Goal: Transaction & Acquisition: Purchase product/service

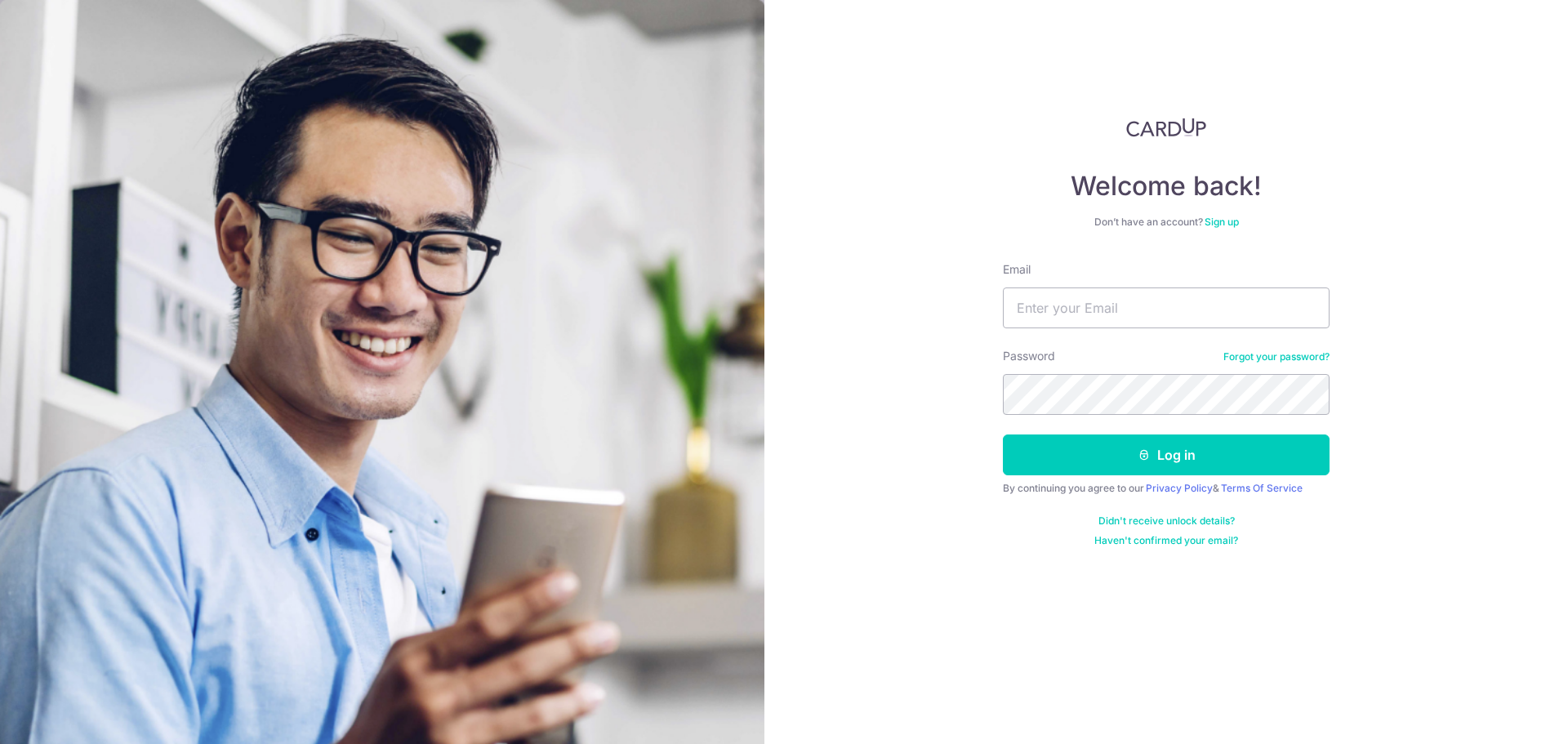
type input "[EMAIL_ADDRESS][DOMAIN_NAME]"
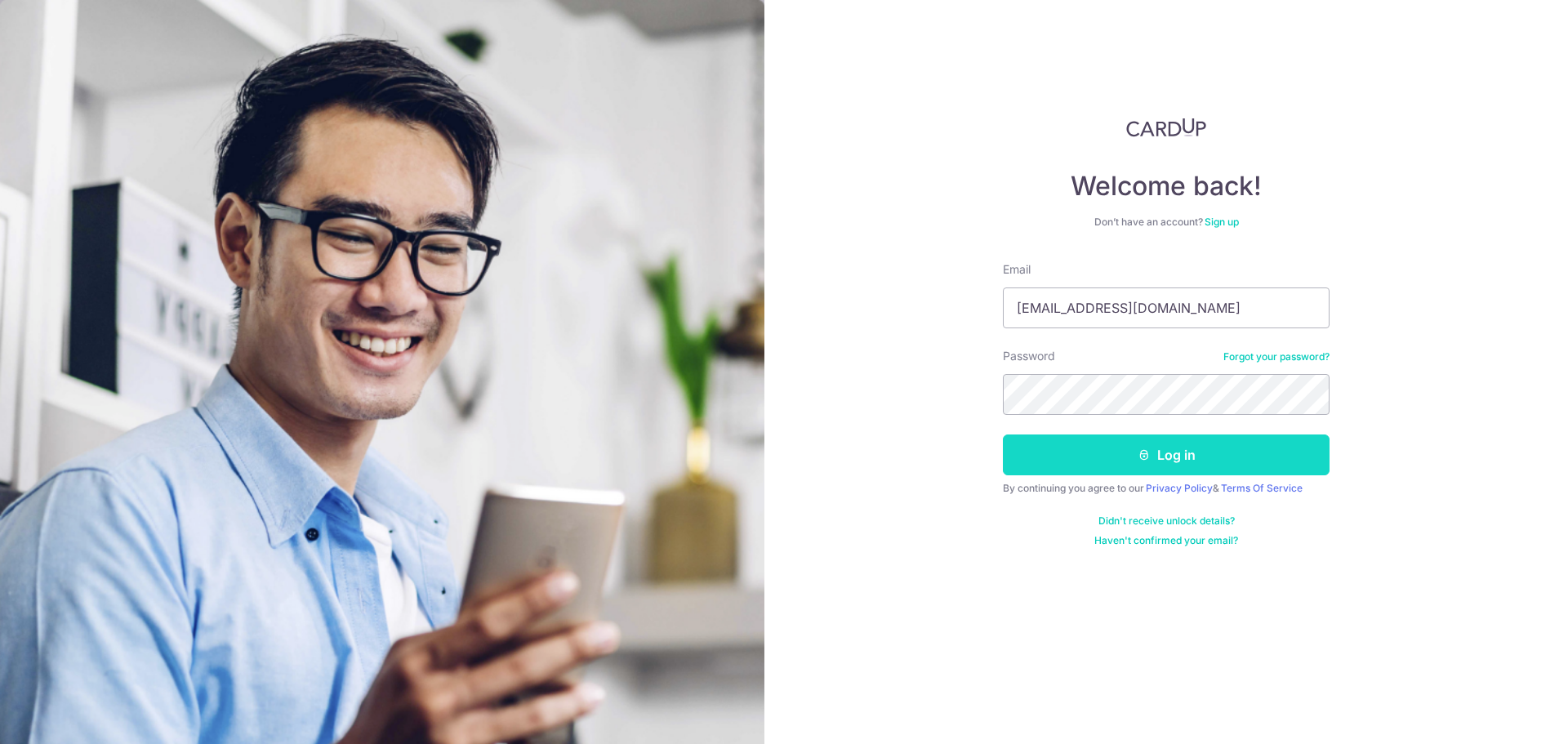
click at [1214, 443] on button "Log in" at bounding box center [1166, 454] width 327 height 40
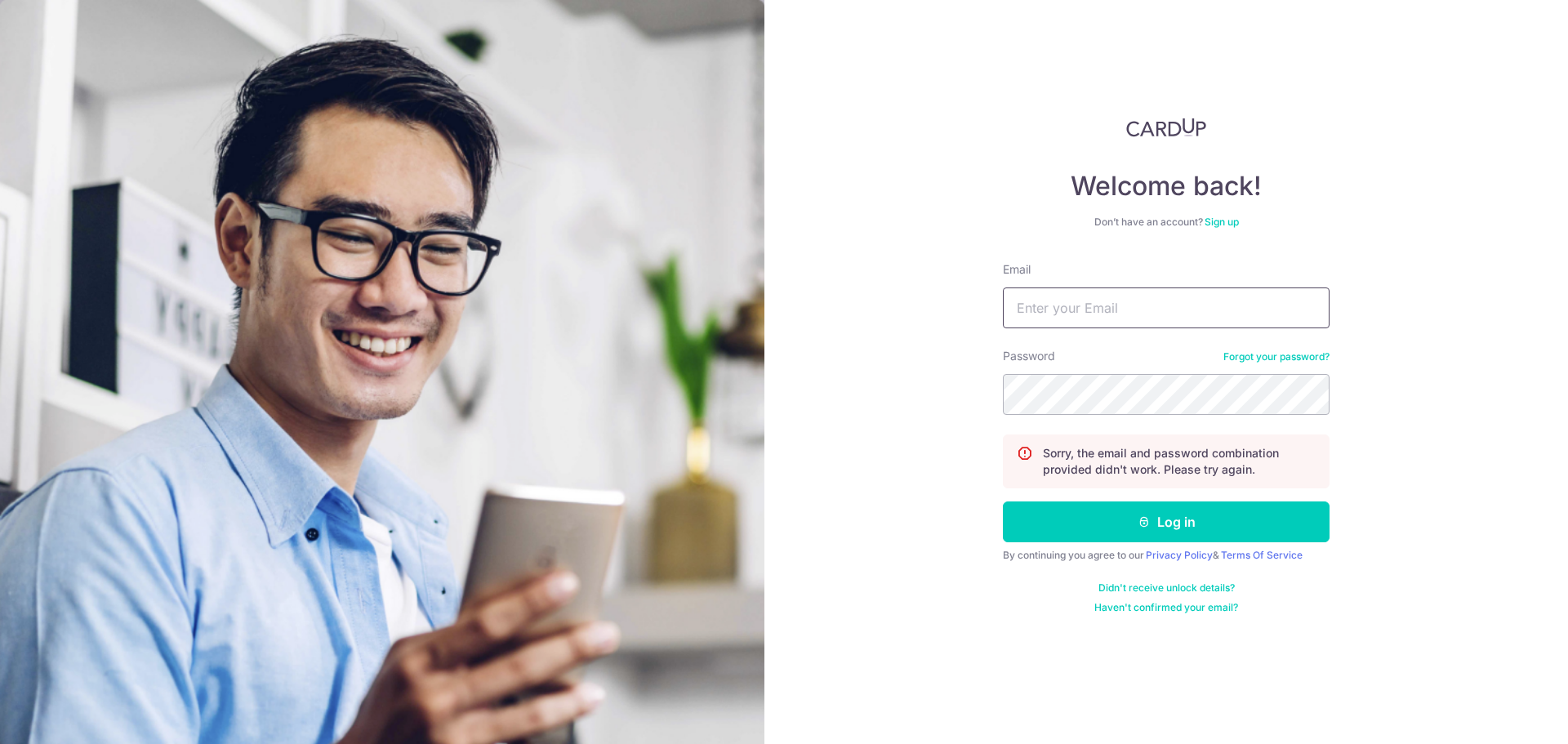
click at [1187, 321] on input "Email" at bounding box center [1166, 307] width 327 height 40
drag, startPoint x: 1126, startPoint y: 296, endPoint x: 1125, endPoint y: 314, distance: 18.0
click at [1126, 296] on input "Email" at bounding box center [1166, 307] width 327 height 40
type input "[EMAIL_ADDRESS][DOMAIN_NAME]"
click at [1003, 501] on button "Log in" at bounding box center [1166, 521] width 327 height 40
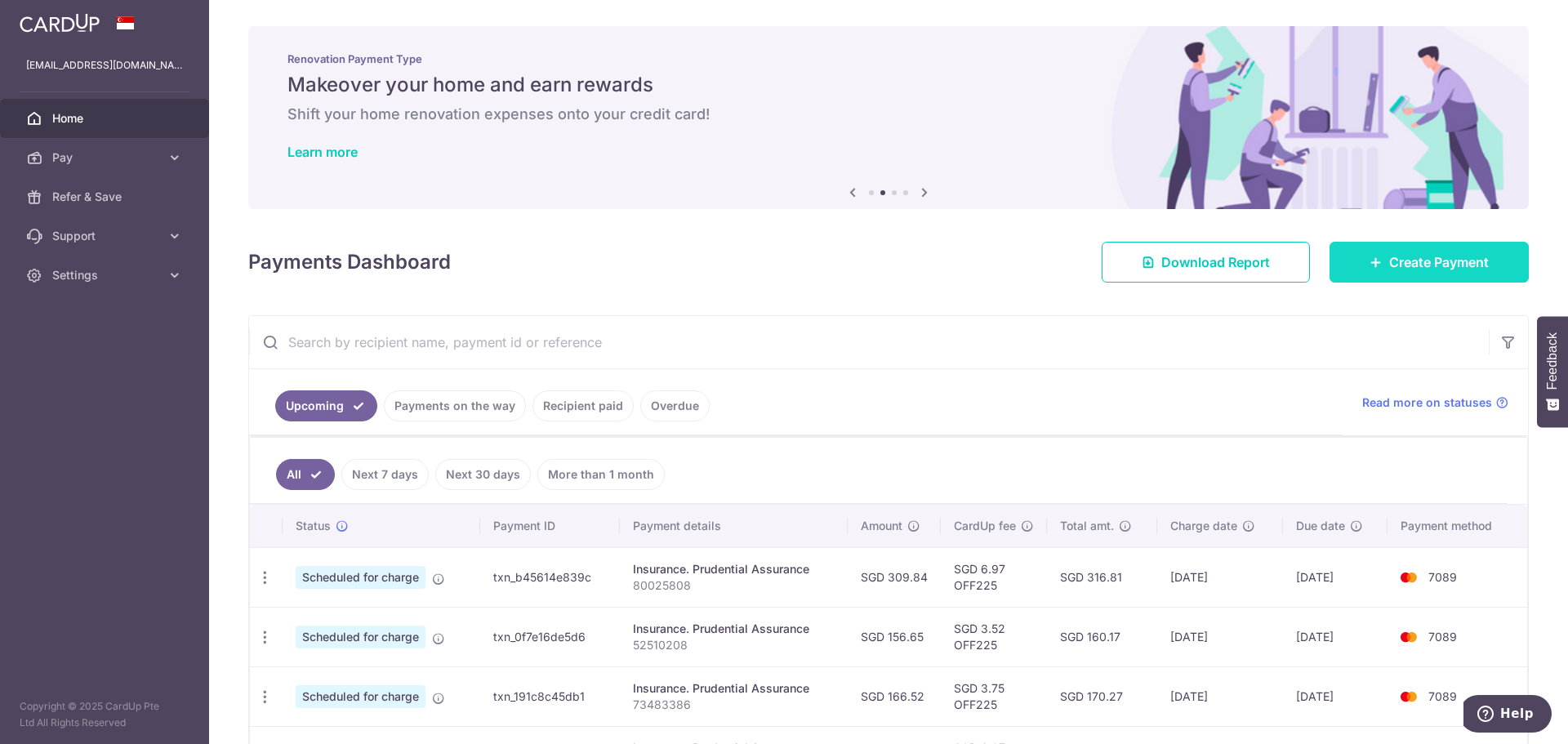
click at [1422, 269] on span "Create Payment" at bounding box center [1439, 262] width 100 height 20
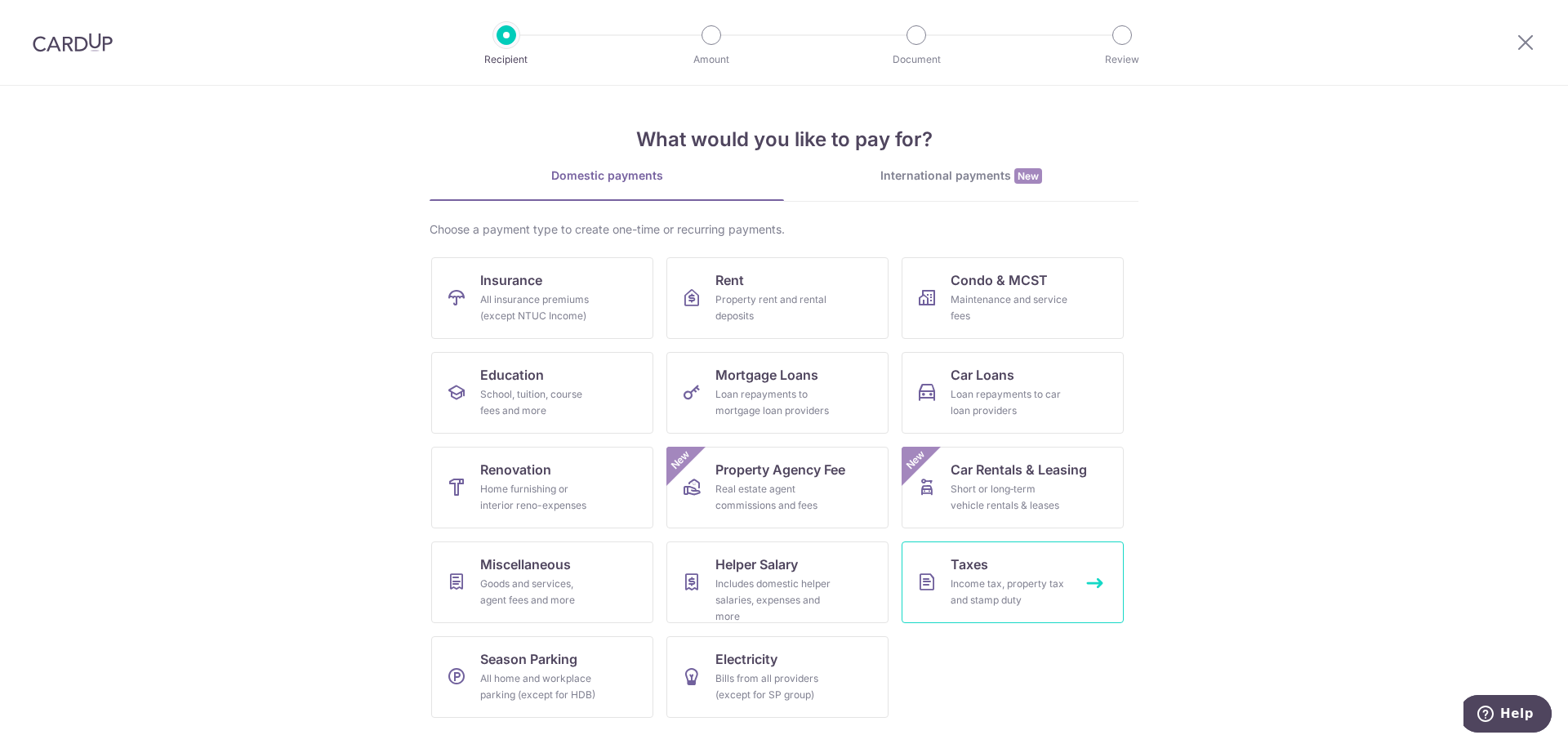
click at [1009, 572] on link "Taxes Income tax, property tax and stamp duty" at bounding box center [1012, 581] width 222 height 82
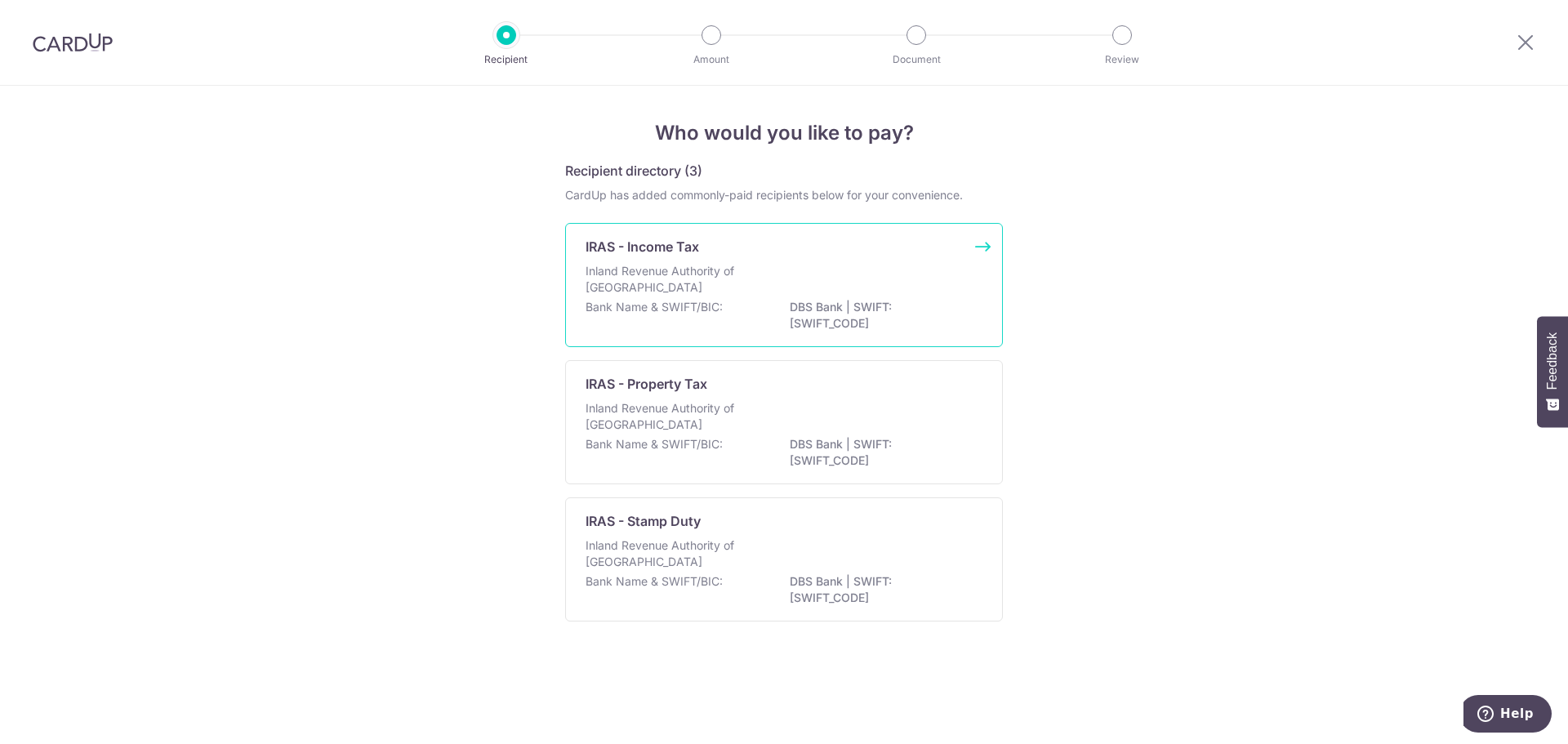
click at [766, 276] on div "Inland Revenue Authority of Singapore" at bounding box center [784, 281] width 397 height 36
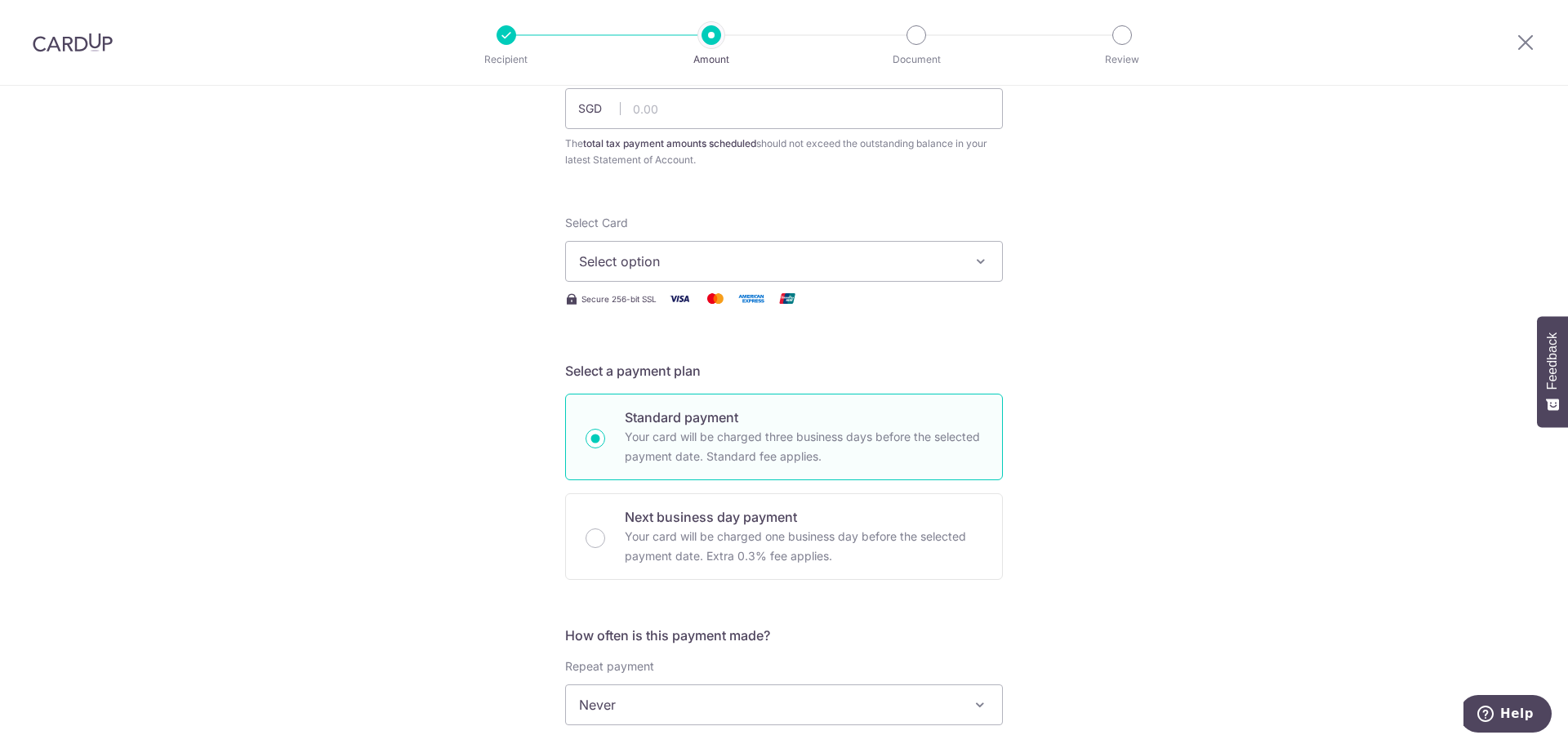
scroll to position [41, 0]
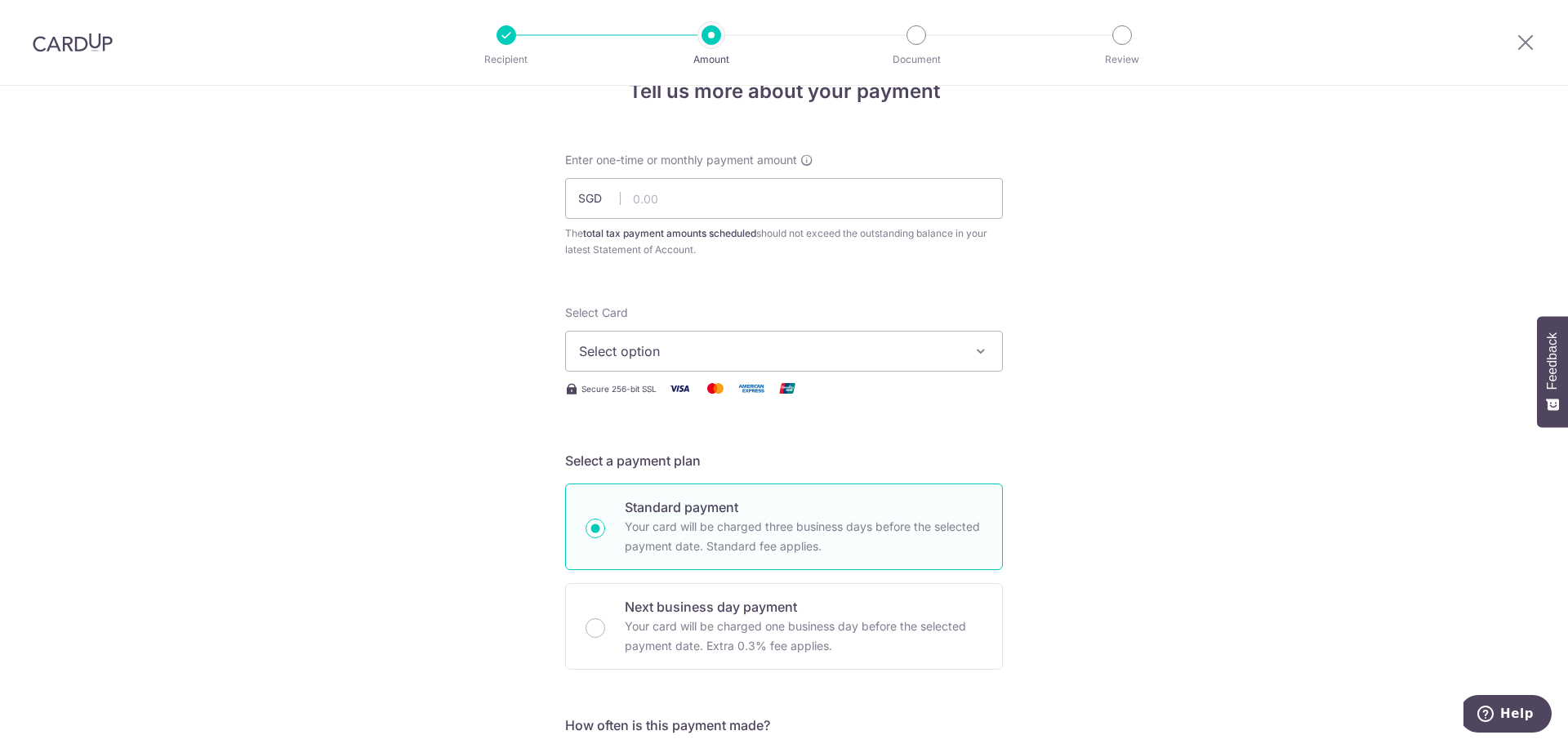
click at [973, 356] on icon "button" at bounding box center [980, 350] width 16 height 16
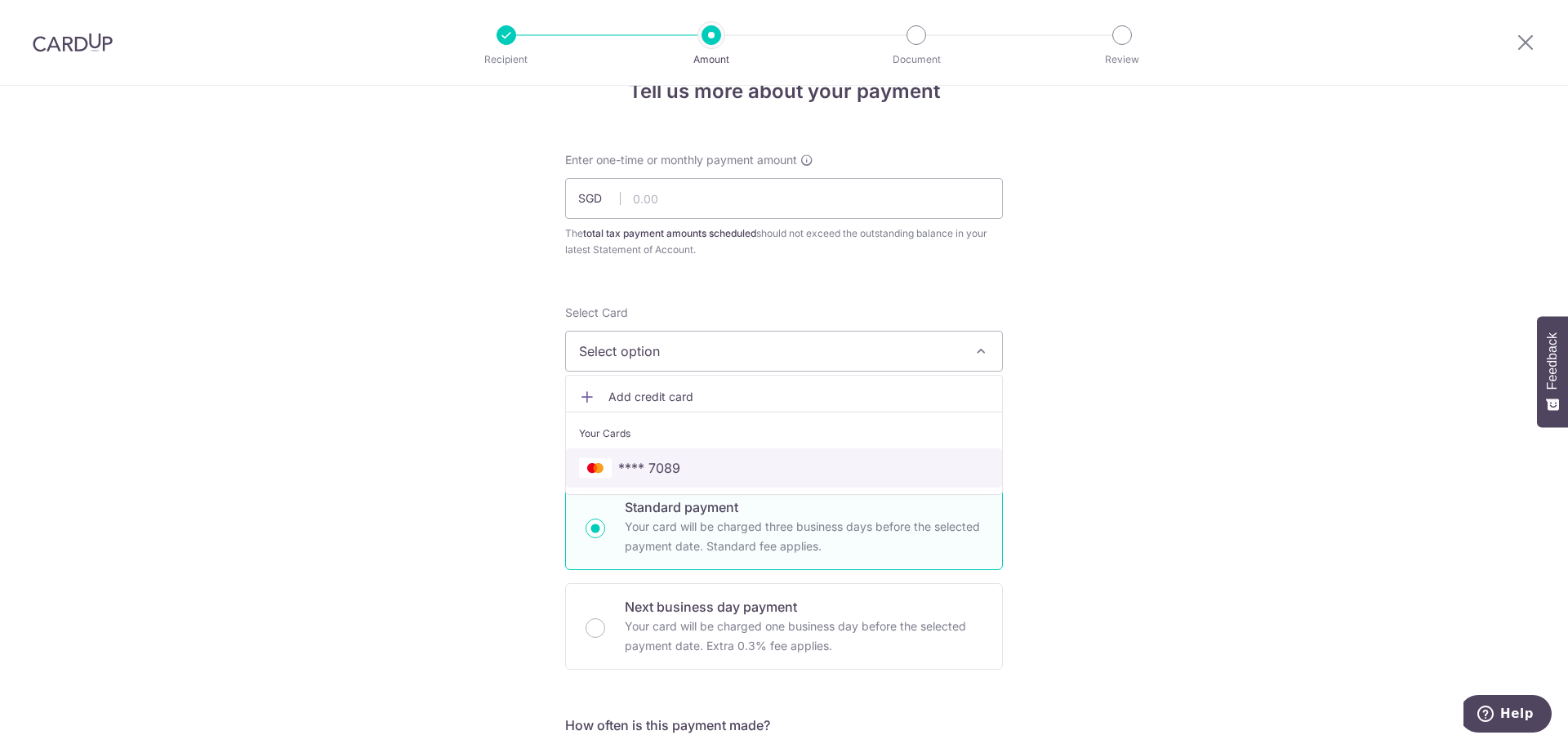
drag, startPoint x: 741, startPoint y: 458, endPoint x: 758, endPoint y: 456, distance: 17.1
click at [741, 458] on span "**** 7089" at bounding box center [784, 468] width 410 height 20
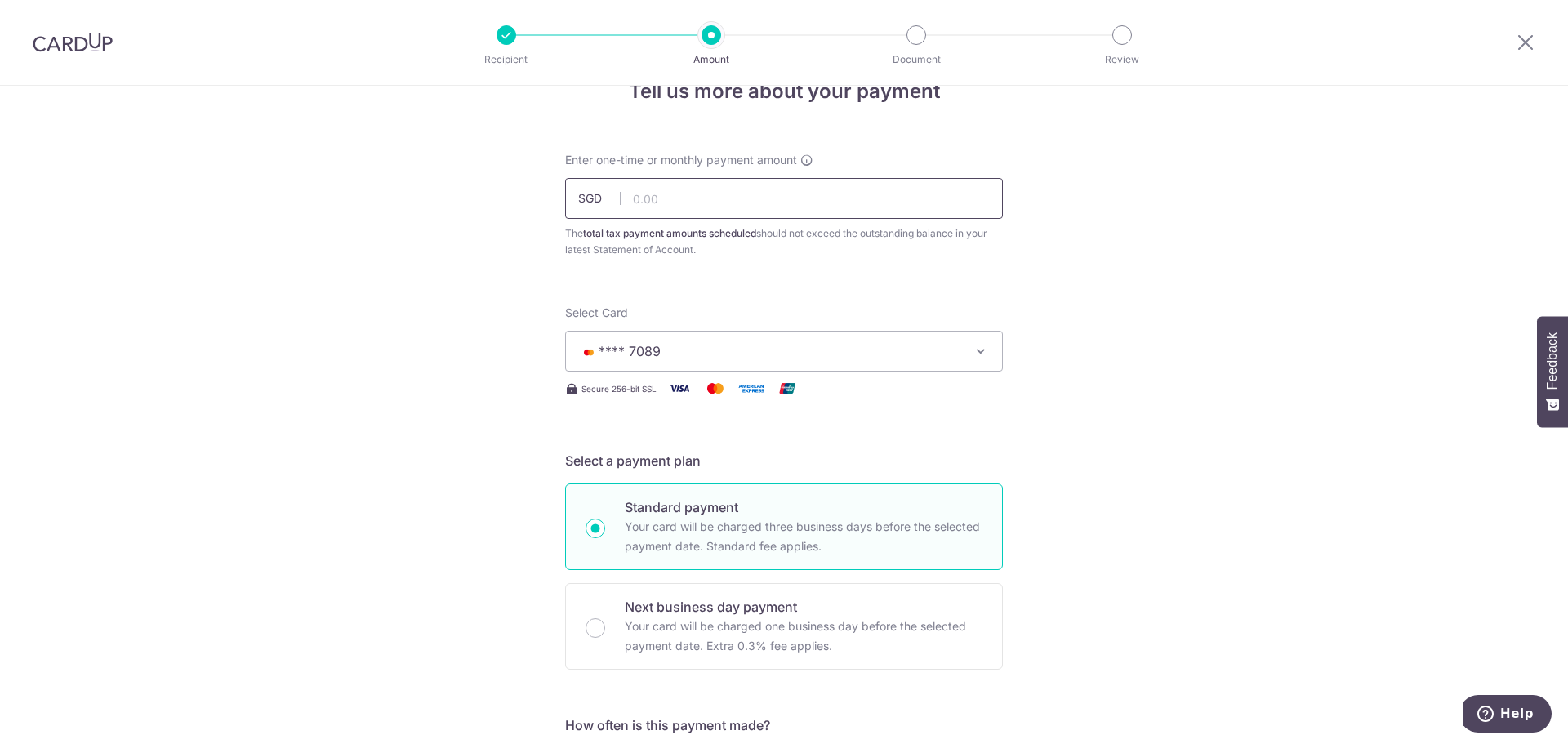
click at [832, 202] on input "text" at bounding box center [784, 198] width 438 height 40
type input "34.25"
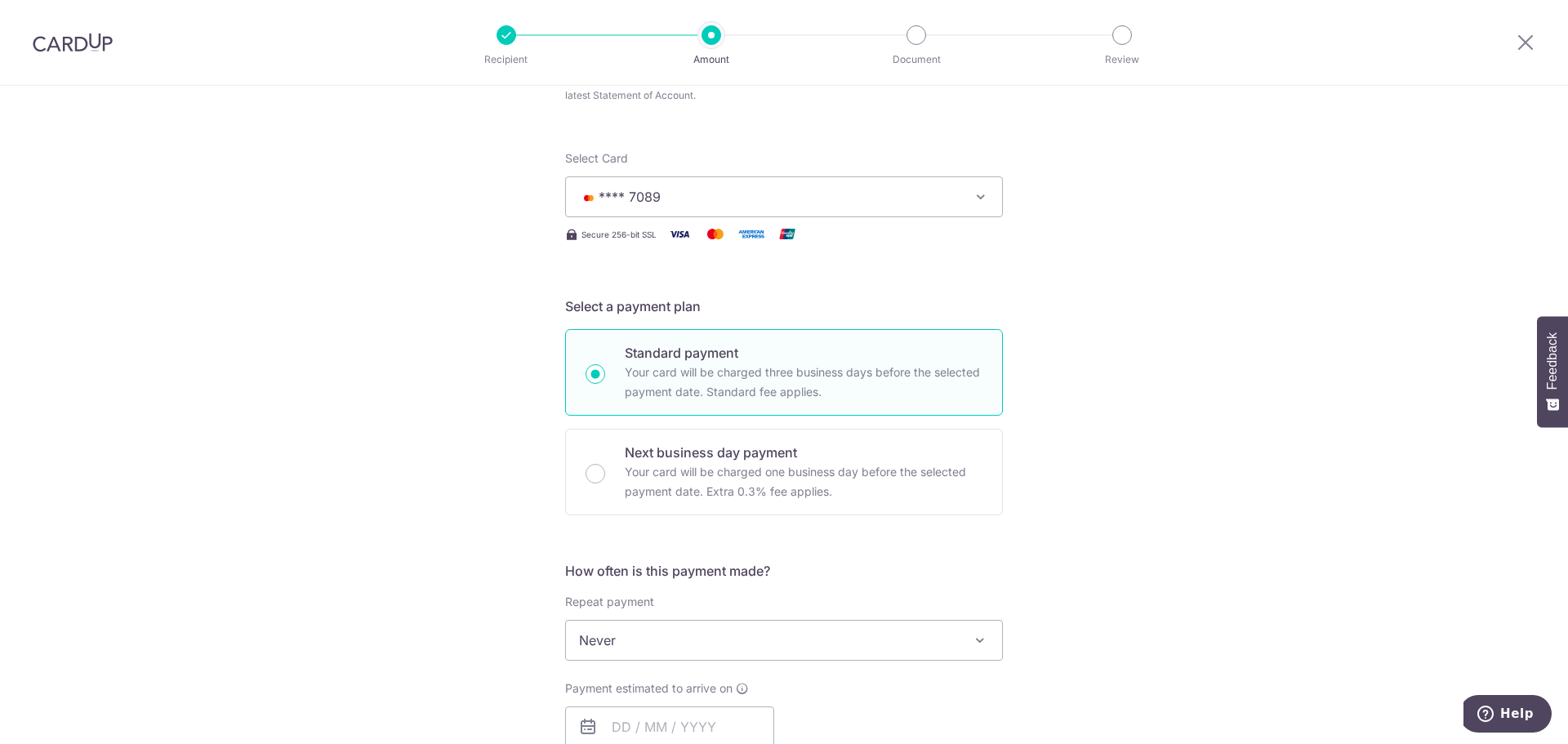
scroll to position [368, 0]
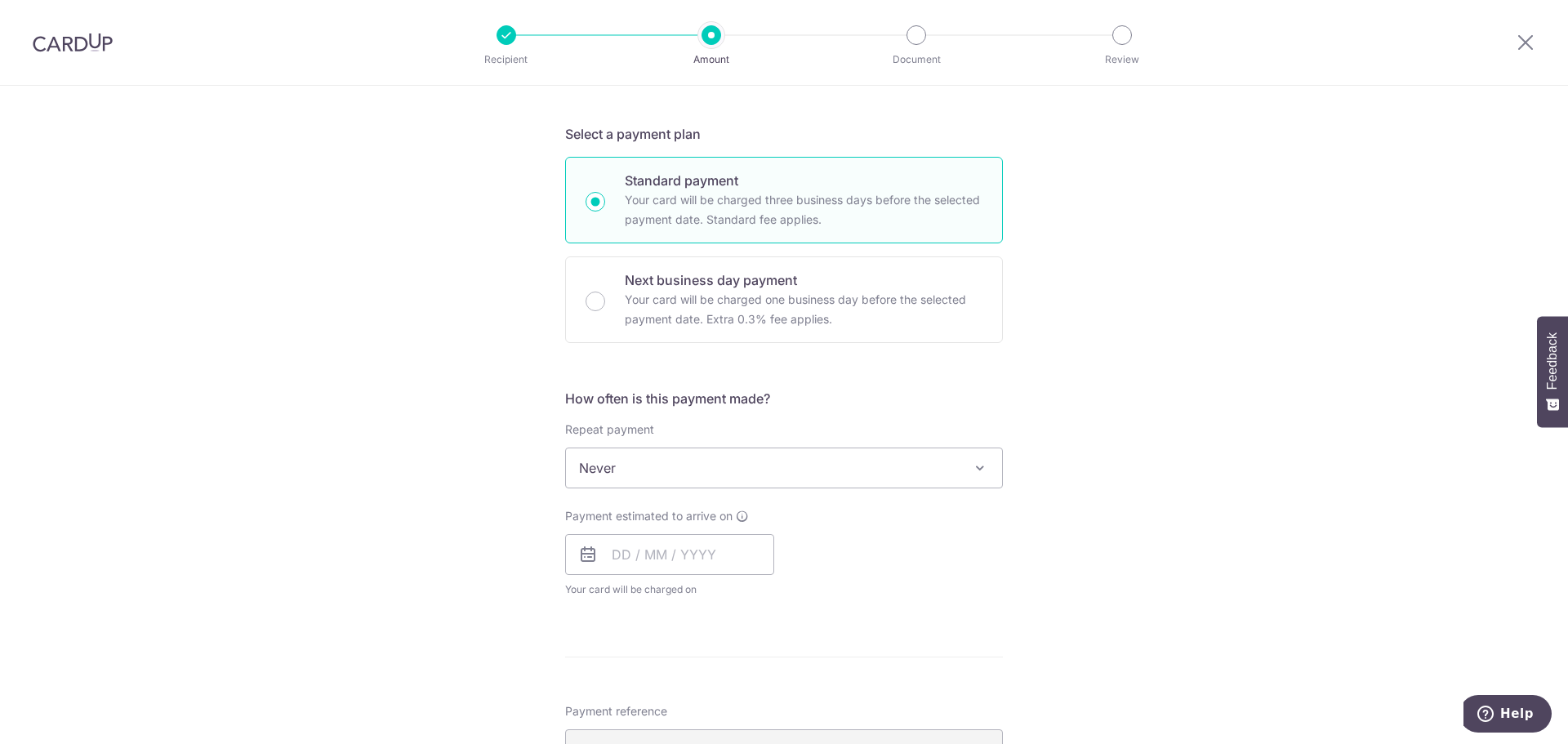
click at [934, 472] on span "Never" at bounding box center [784, 467] width 436 height 39
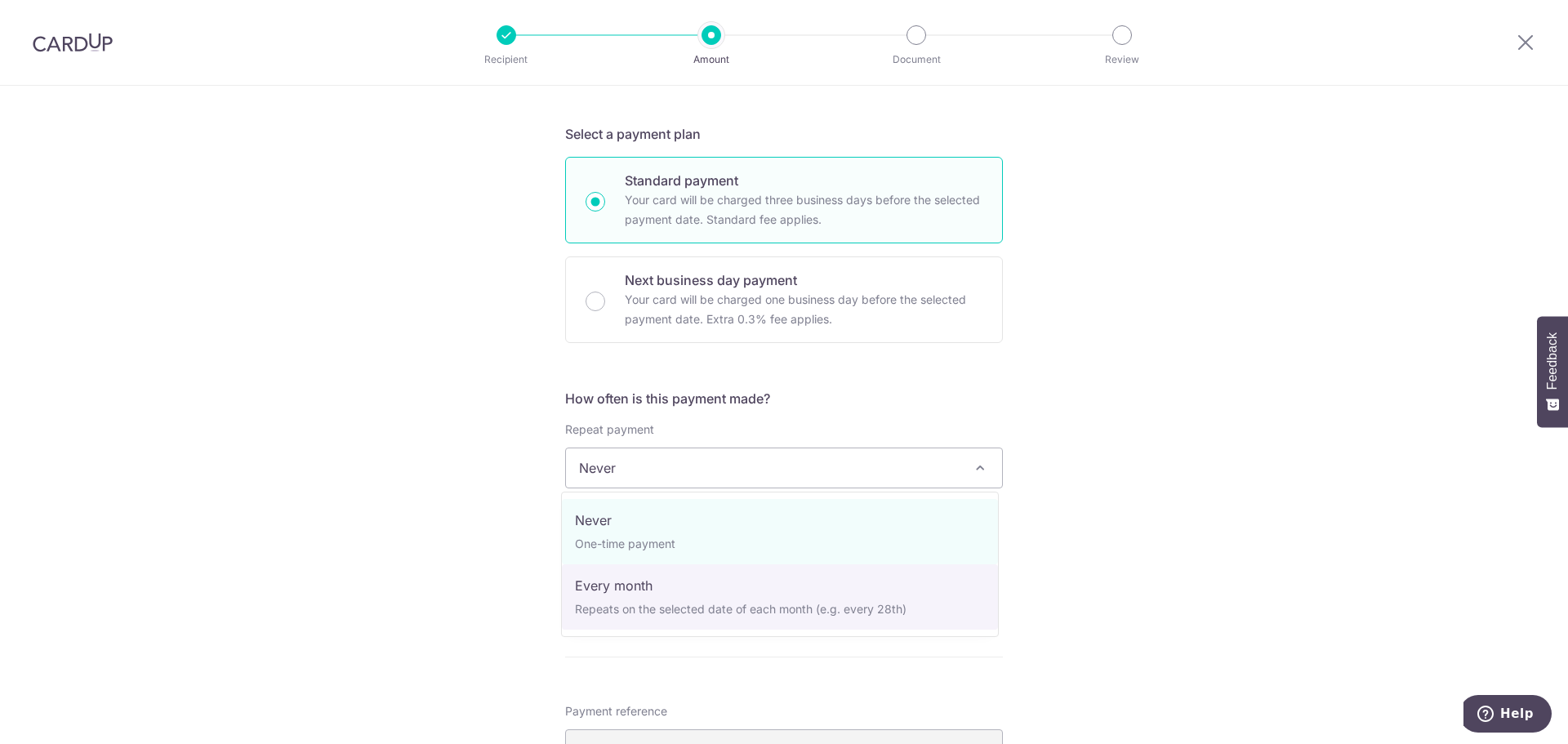
select select "3"
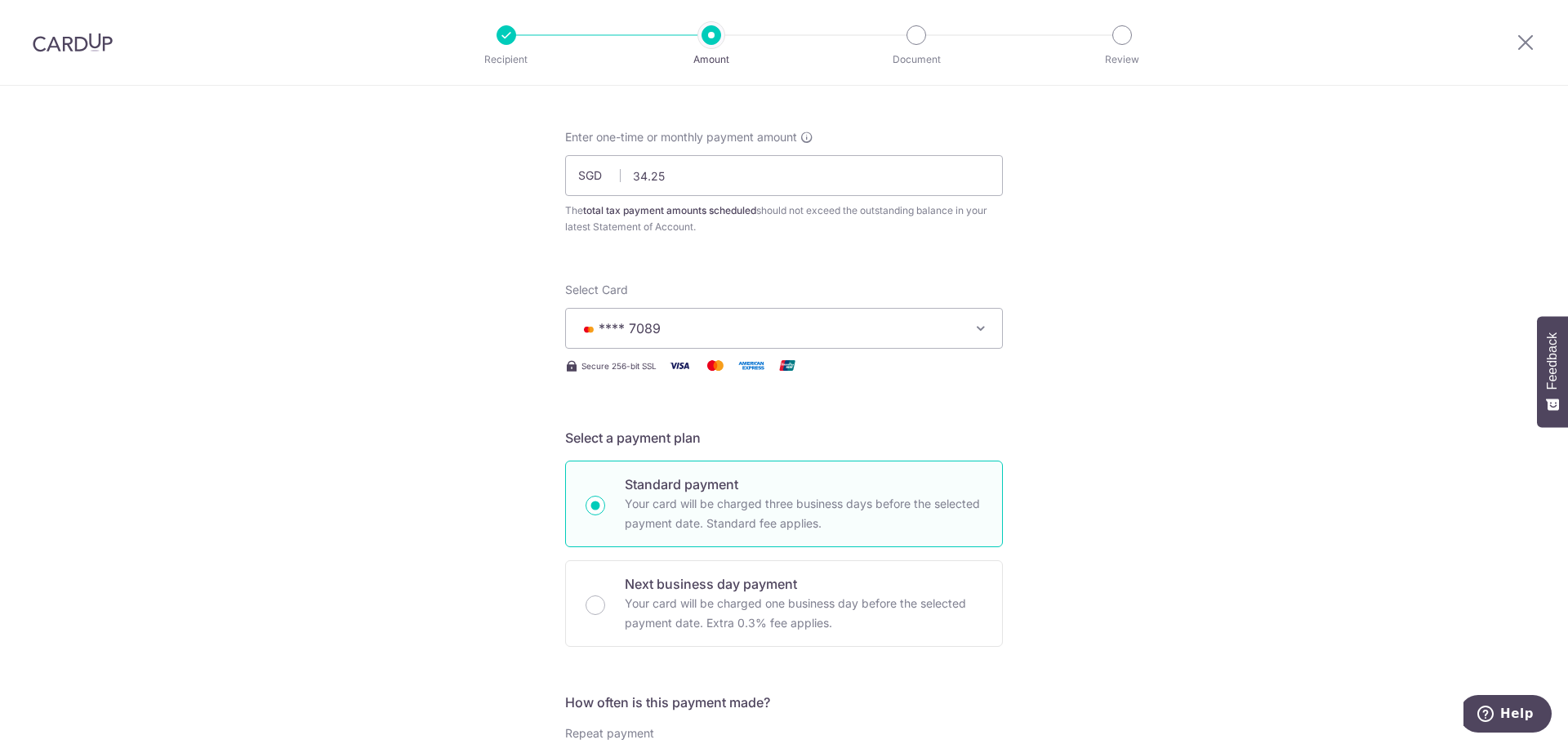
scroll to position [0, 0]
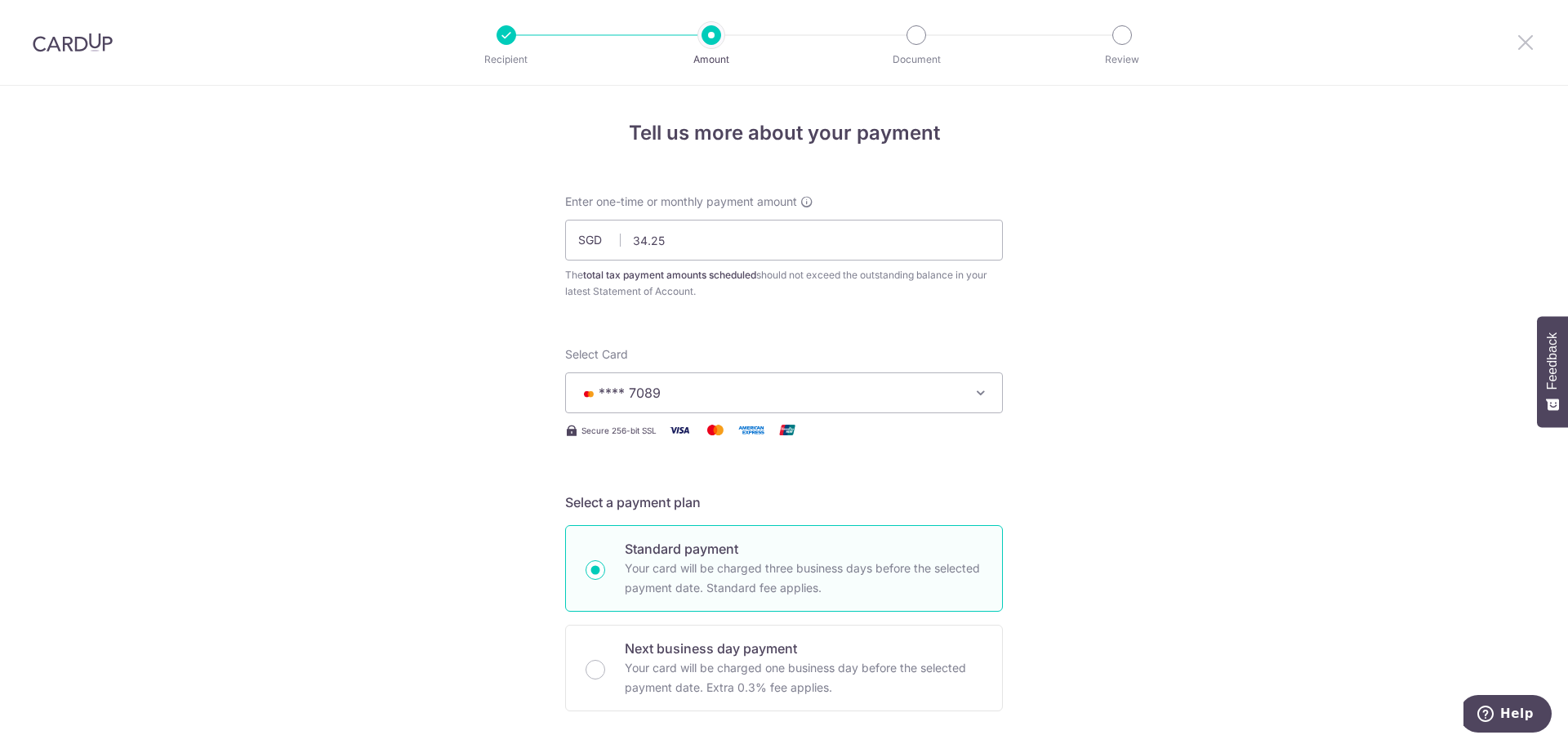
click at [1526, 47] on icon at bounding box center [1525, 42] width 20 height 21
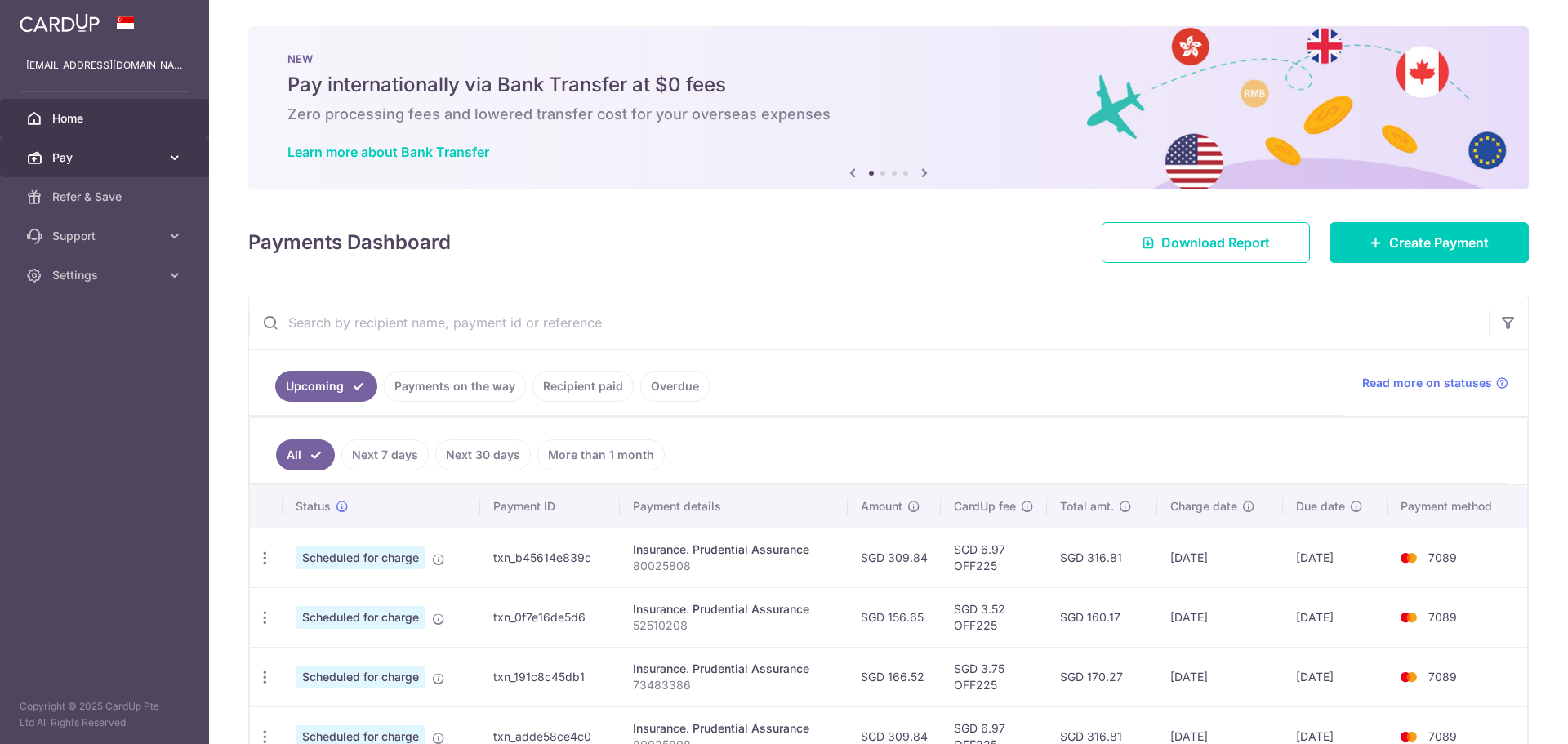
click at [180, 155] on icon at bounding box center [174, 157] width 16 height 16
